Goal: Task Accomplishment & Management: Complete application form

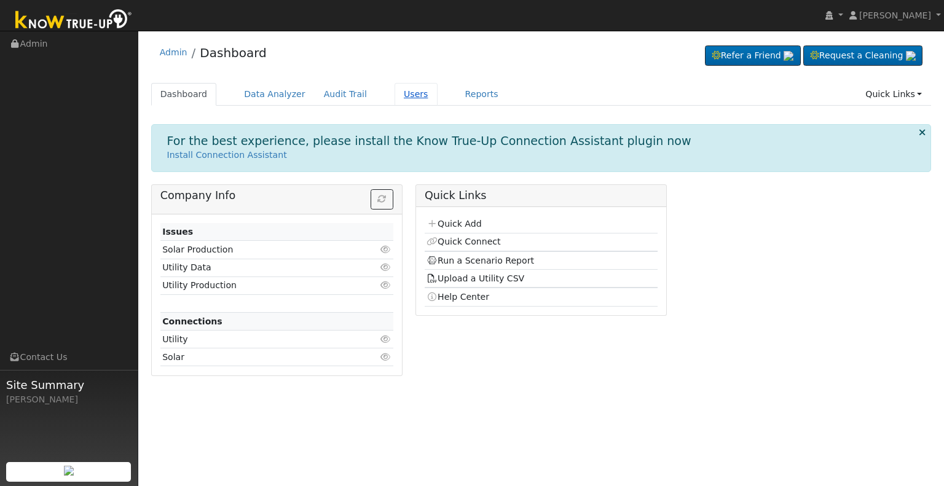
click at [401, 90] on link "Users" at bounding box center [415, 94] width 43 height 23
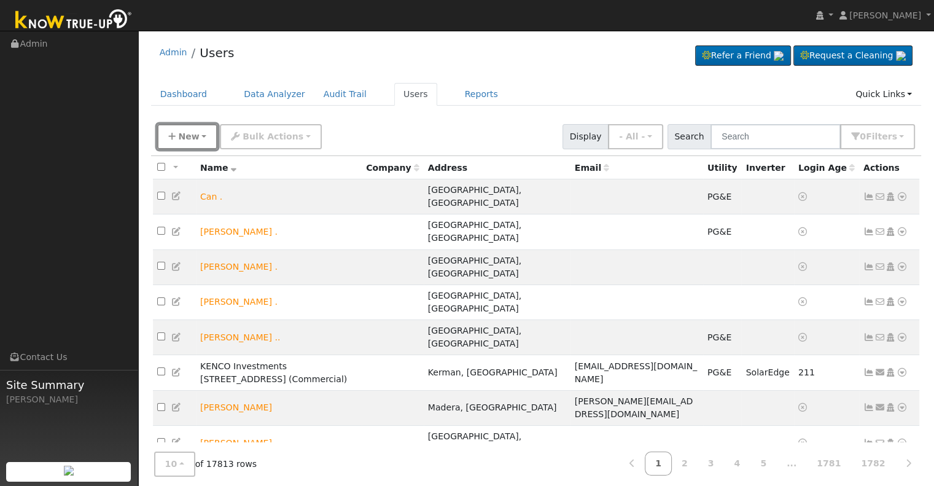
click at [170, 135] on icon "button" at bounding box center [171, 136] width 7 height 9
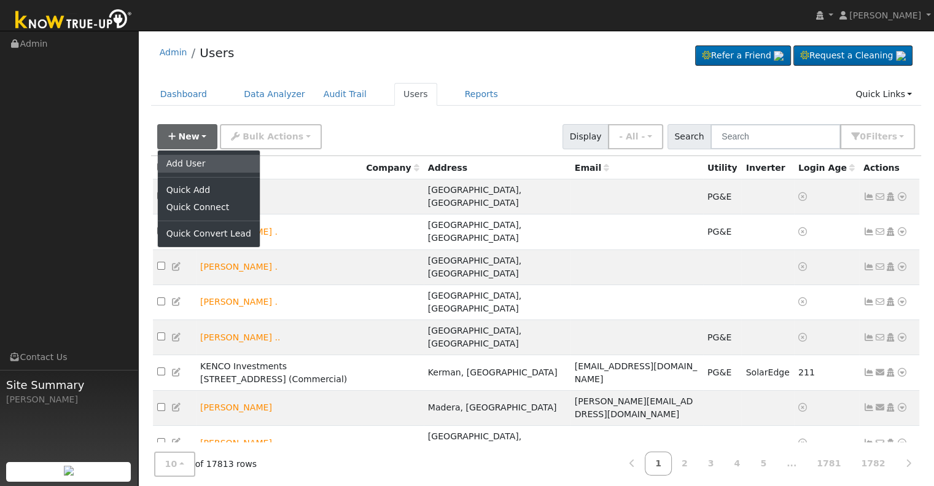
click at [190, 161] on link "Add User" at bounding box center [209, 163] width 102 height 17
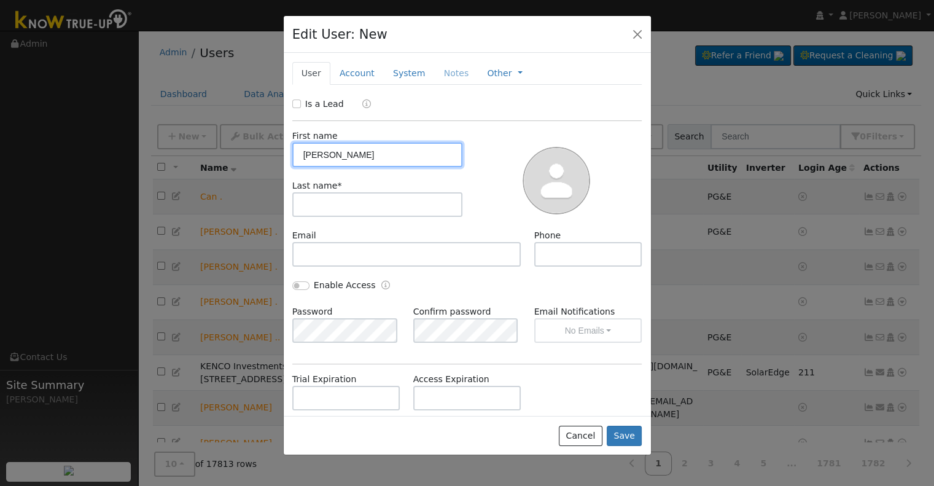
type input "[PERSON_NAME]"
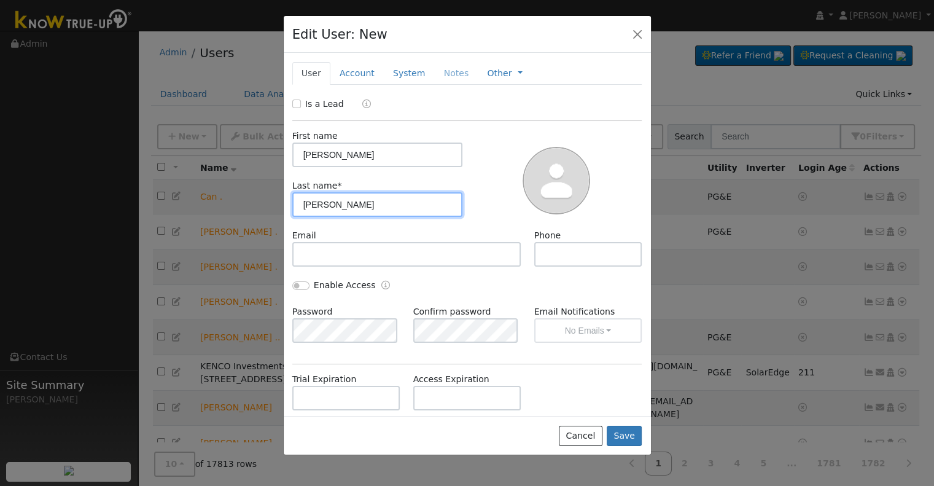
type input "[PERSON_NAME]"
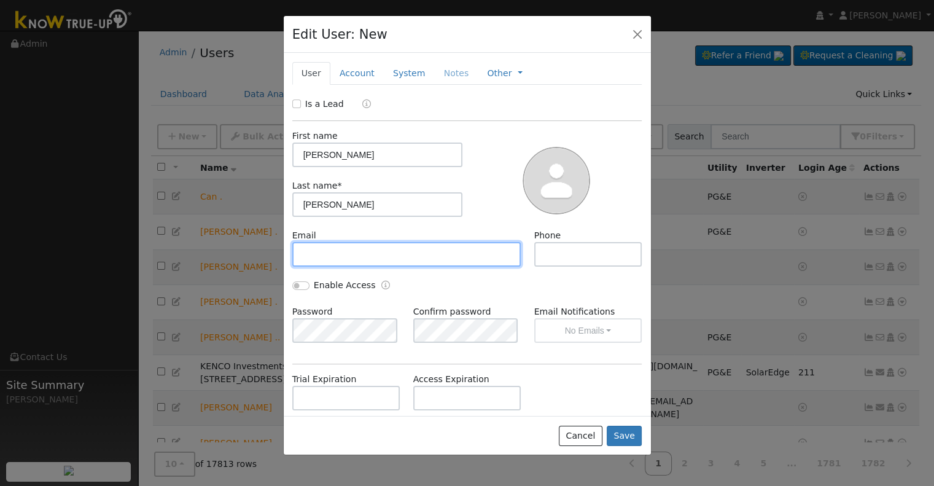
click at [348, 257] on input "text" at bounding box center [406, 254] width 229 height 25
paste input "[EMAIL_ADDRESS][DOMAIN_NAME]"
type input "[EMAIL_ADDRESS][DOMAIN_NAME]"
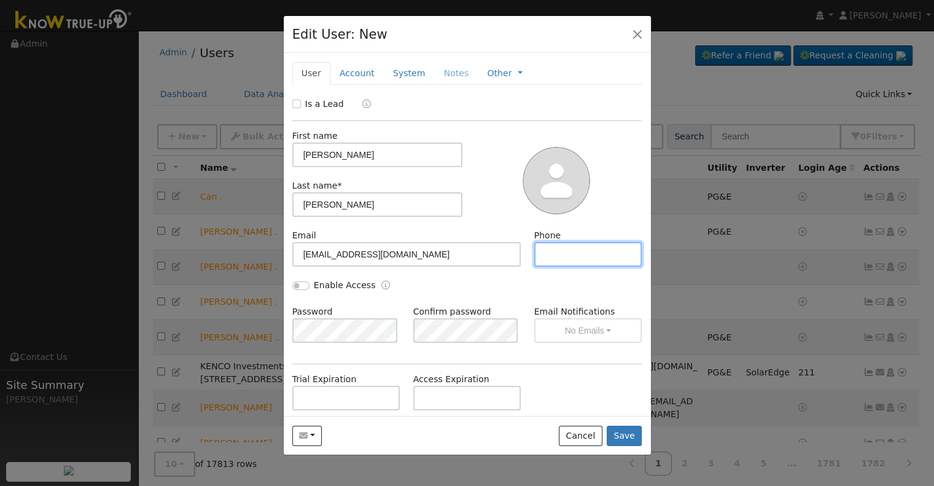
click at [571, 256] on input "text" at bounding box center [588, 254] width 108 height 25
type input "5593672337"
click at [354, 71] on link "Account" at bounding box center [356, 73] width 53 height 23
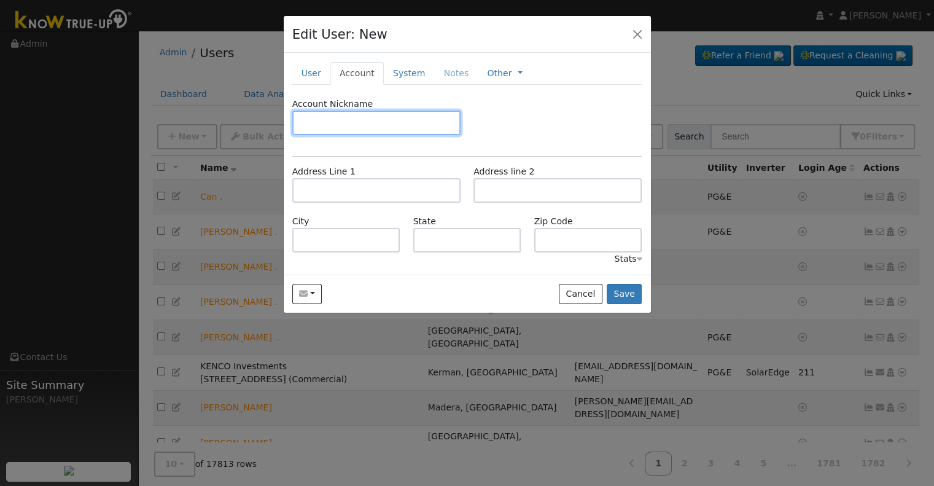
click at [337, 121] on input "text" at bounding box center [376, 123] width 168 height 25
type input "default"
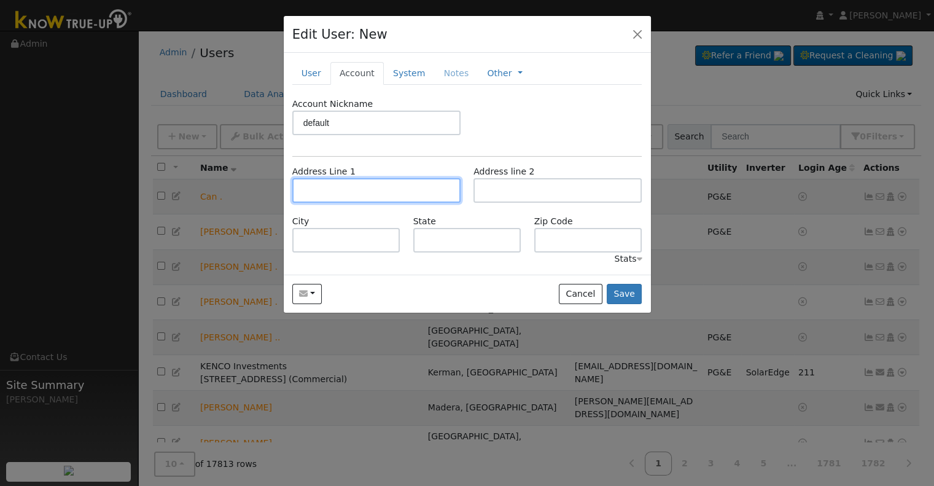
click at [367, 196] on input "text" at bounding box center [376, 190] width 168 height 25
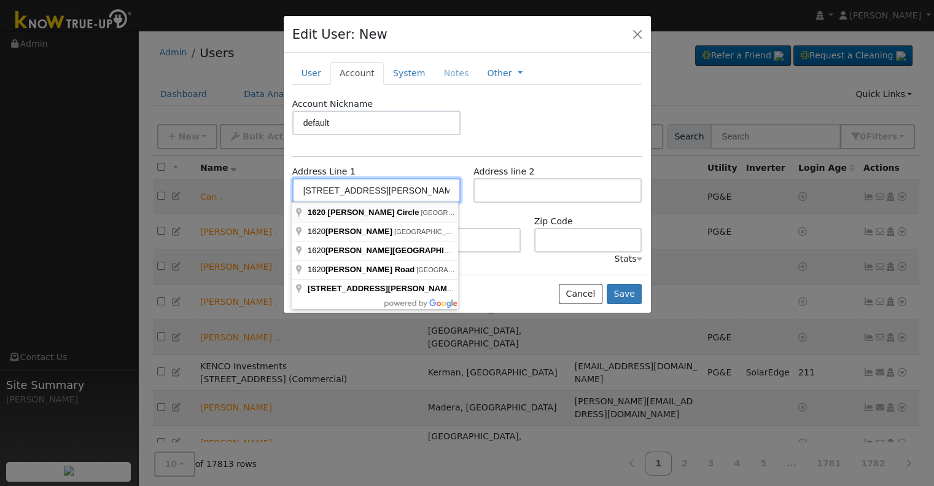
type input "1620 [PERSON_NAME] Circle"
type input "Clovis"
type input "CA"
type input "93611"
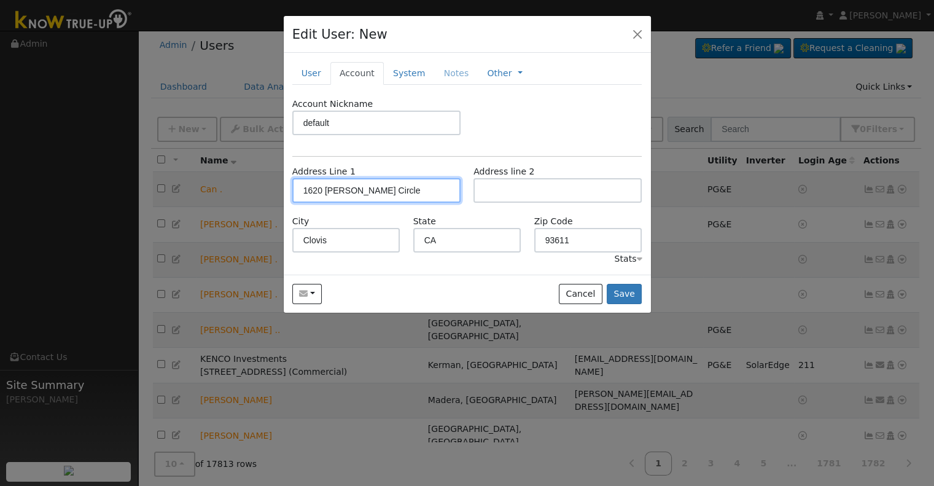
scroll to position [10, 0]
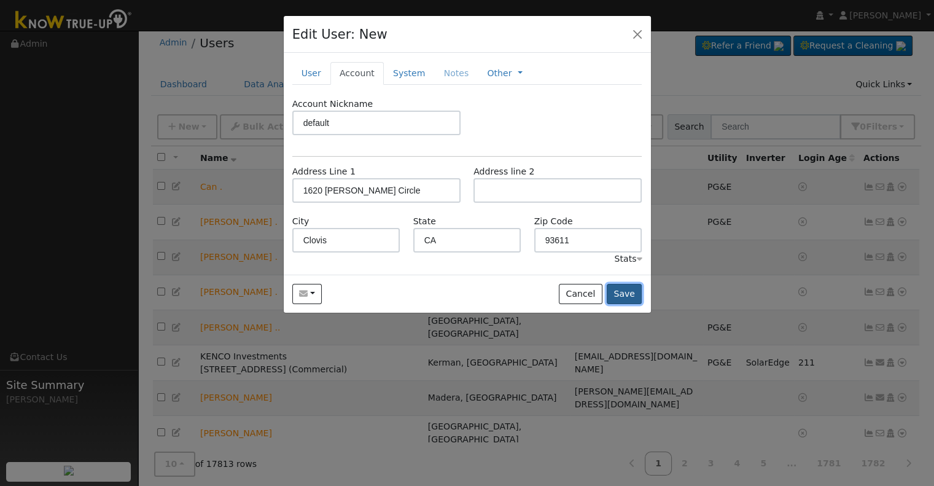
click at [632, 291] on button "Save" at bounding box center [625, 294] width 36 height 21
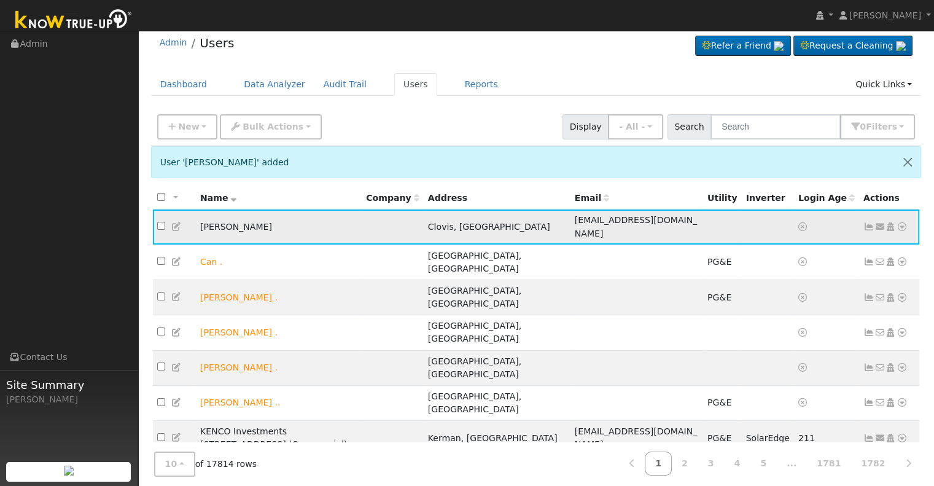
click at [891, 222] on icon at bounding box center [890, 226] width 11 height 9
